Goal: Complete application form: Complete application form

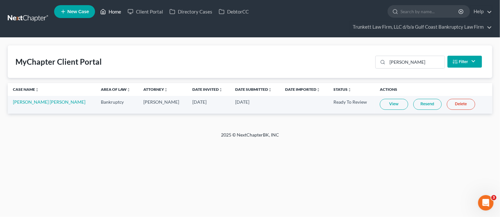
click at [117, 8] on link "Home" at bounding box center [110, 12] width 27 height 12
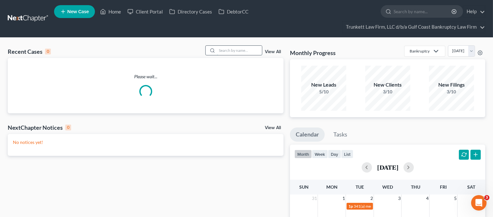
click at [241, 53] on input "search" at bounding box center [239, 50] width 45 height 9
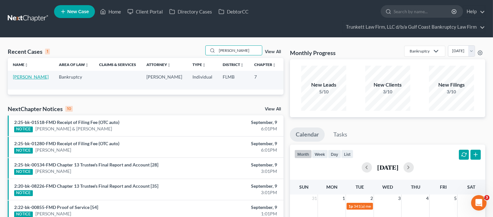
type input "[PERSON_NAME]"
click at [13, 80] on link "[PERSON_NAME]" at bounding box center [31, 76] width 36 height 5
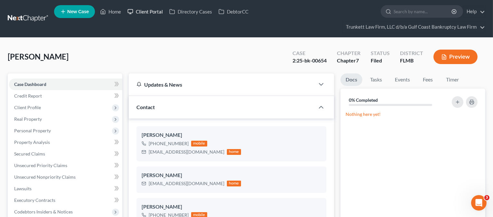
click at [159, 7] on link "Client Portal" at bounding box center [145, 12] width 42 height 12
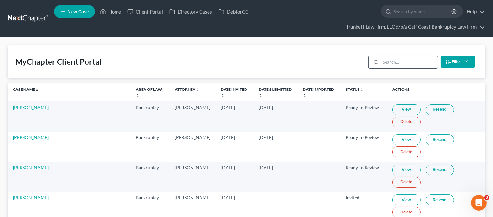
click at [391, 59] on input "search" at bounding box center [409, 62] width 57 height 12
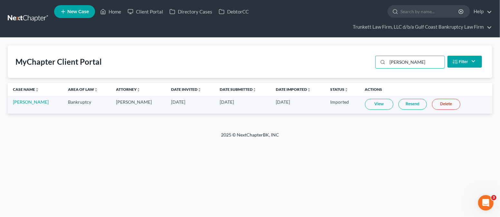
type input "[PERSON_NAME]"
click at [382, 105] on link "View" at bounding box center [379, 104] width 28 height 11
click at [118, 9] on link "Home" at bounding box center [110, 12] width 27 height 12
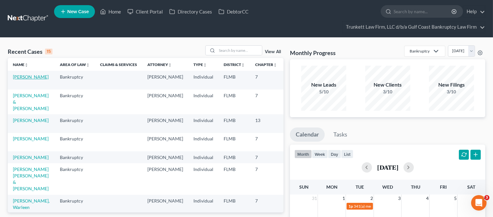
click at [17, 80] on link "[PERSON_NAME]" at bounding box center [31, 76] width 36 height 5
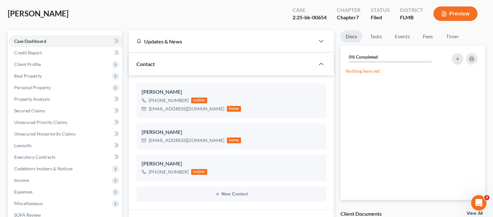
scroll to position [43, 0]
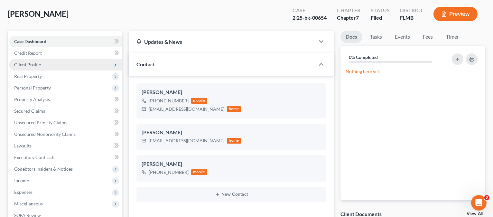
click at [37, 62] on span "Client Profile" at bounding box center [27, 64] width 27 height 5
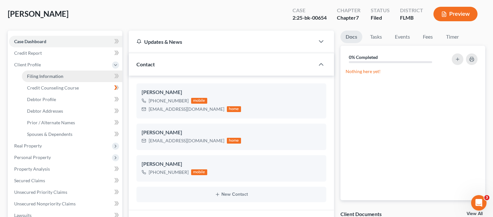
click at [41, 79] on link "Filing Information" at bounding box center [72, 77] width 100 height 12
select select "1"
select select "0"
select select "15"
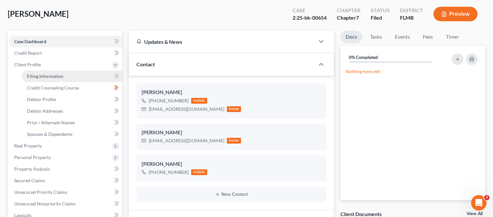
select select "0"
select select "9"
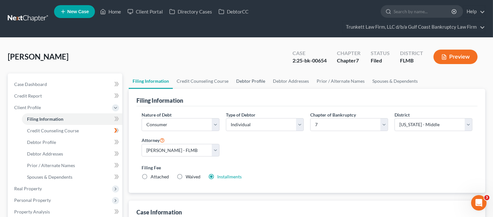
click at [236, 81] on link "Debtor Profile" at bounding box center [250, 80] width 37 height 15
select select "0"
select select "1"
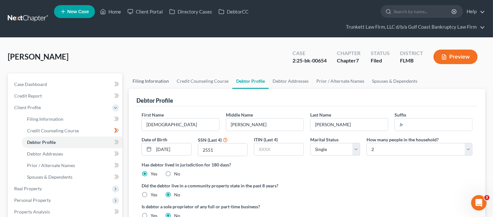
click at [158, 79] on link "Filing Information" at bounding box center [151, 80] width 44 height 15
select select "1"
select select "0"
select select "15"
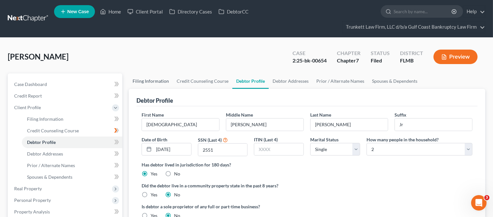
select select "0"
select select "9"
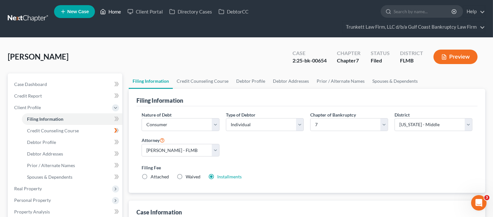
click at [117, 14] on link "Home" at bounding box center [110, 12] width 27 height 12
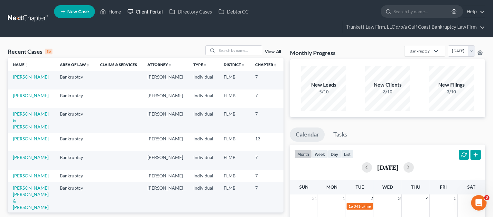
click at [145, 10] on link "Client Portal" at bounding box center [145, 12] width 42 height 12
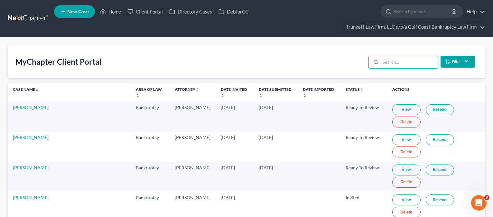
drag, startPoint x: 392, startPoint y: 62, endPoint x: 382, endPoint y: 53, distance: 12.8
click at [391, 61] on input "search" at bounding box center [409, 62] width 57 height 12
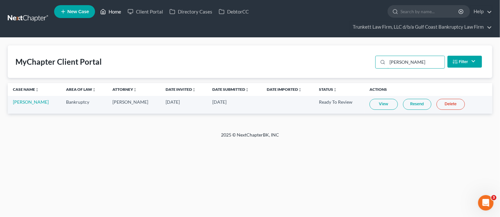
type input "[PERSON_NAME]"
click at [117, 12] on link "Home" at bounding box center [110, 12] width 27 height 12
